Goal: Task Accomplishment & Management: Use online tool/utility

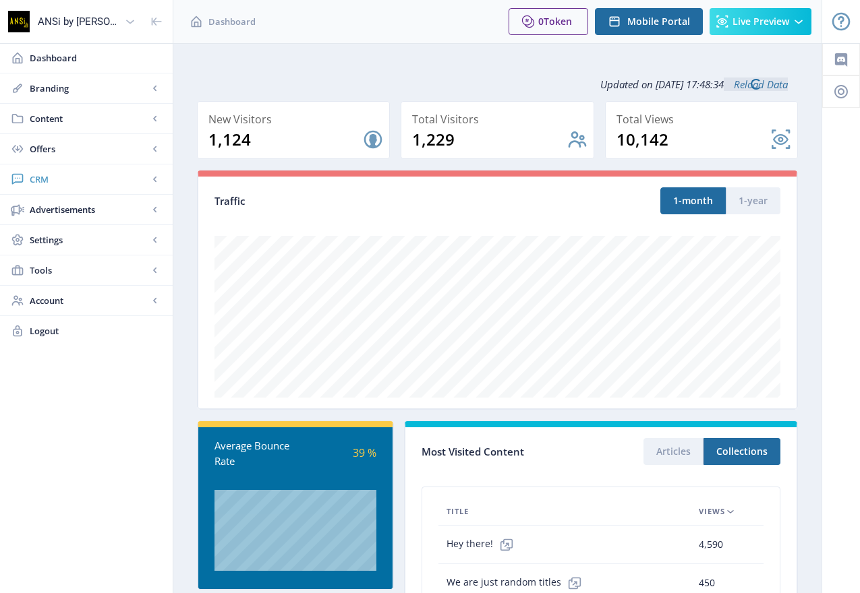
click at [42, 175] on span "CRM" at bounding box center [89, 179] width 119 height 13
click at [45, 204] on span "Readers" at bounding box center [101, 209] width 116 height 13
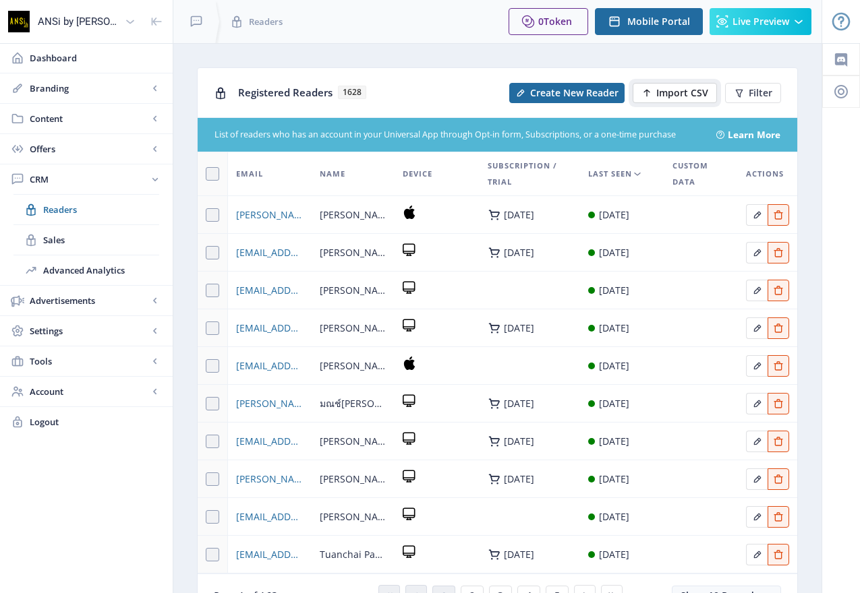
click at [664, 92] on span "Import CSV" at bounding box center [682, 93] width 52 height 11
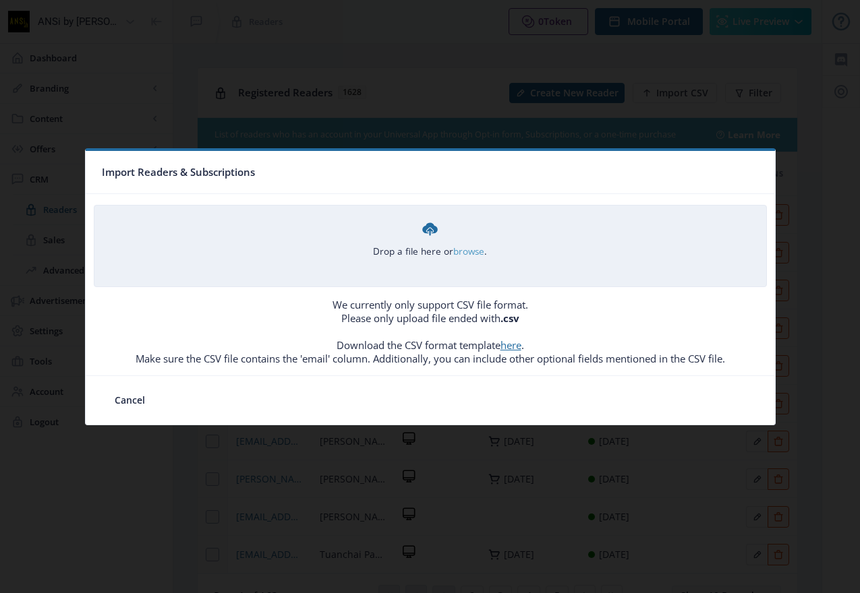
click at [0, 0] on link "browse" at bounding box center [0, 0] width 0 height 0
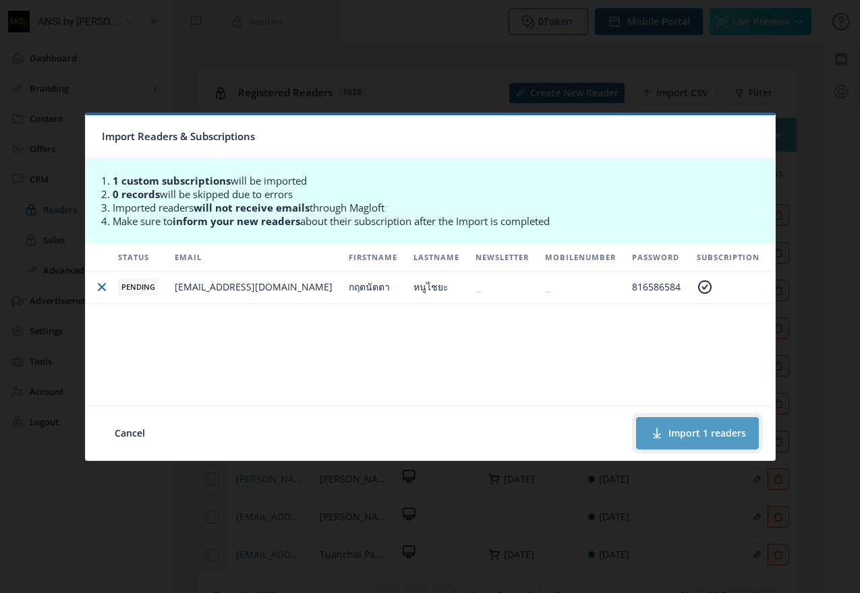
click at [701, 429] on button "Import 1 readers" at bounding box center [697, 433] width 123 height 32
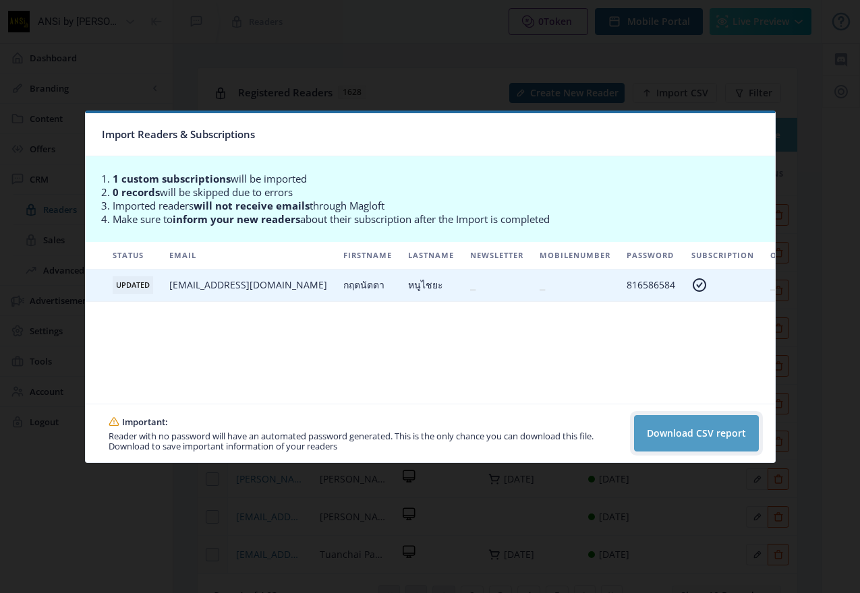
click at [696, 432] on button "Download CSV report" at bounding box center [696, 433] width 125 height 36
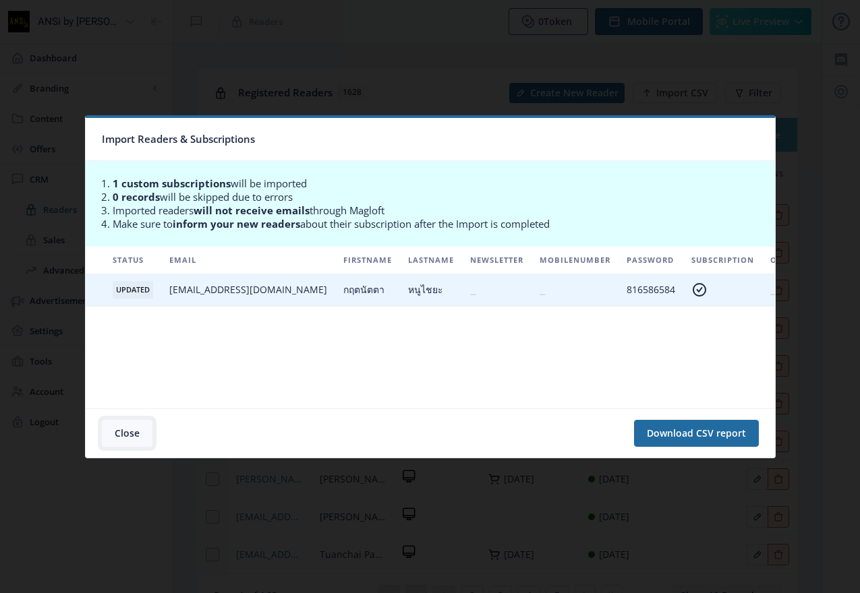
click at [125, 430] on button "Close" at bounding box center [127, 433] width 51 height 27
